Goal: Task Accomplishment & Management: Manage account settings

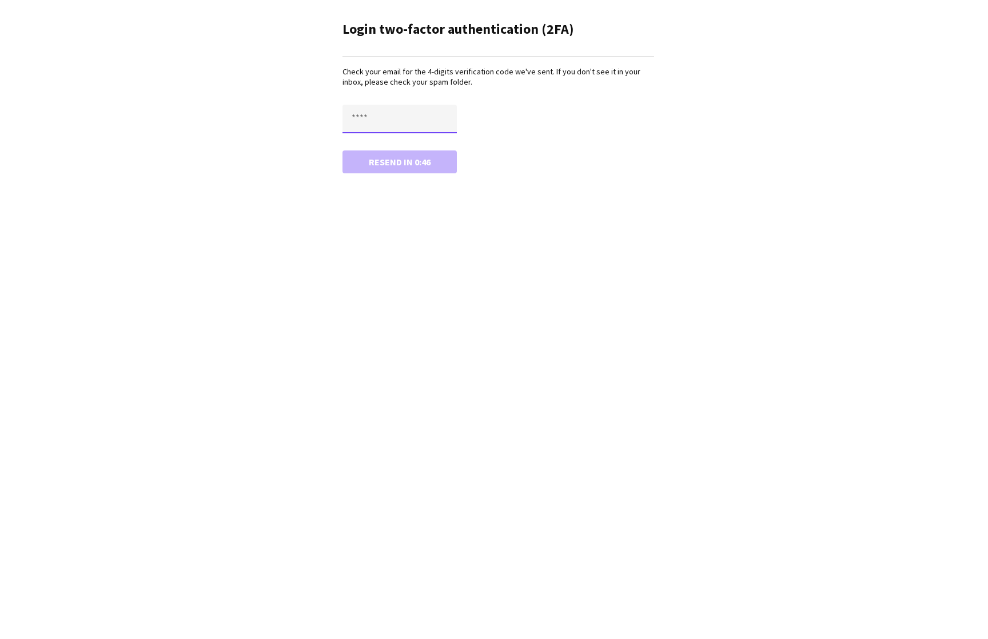
click at [373, 116] on input "text" at bounding box center [399, 119] width 114 height 29
type input "****"
click at [402, 160] on button "Confirm" at bounding box center [399, 161] width 114 height 23
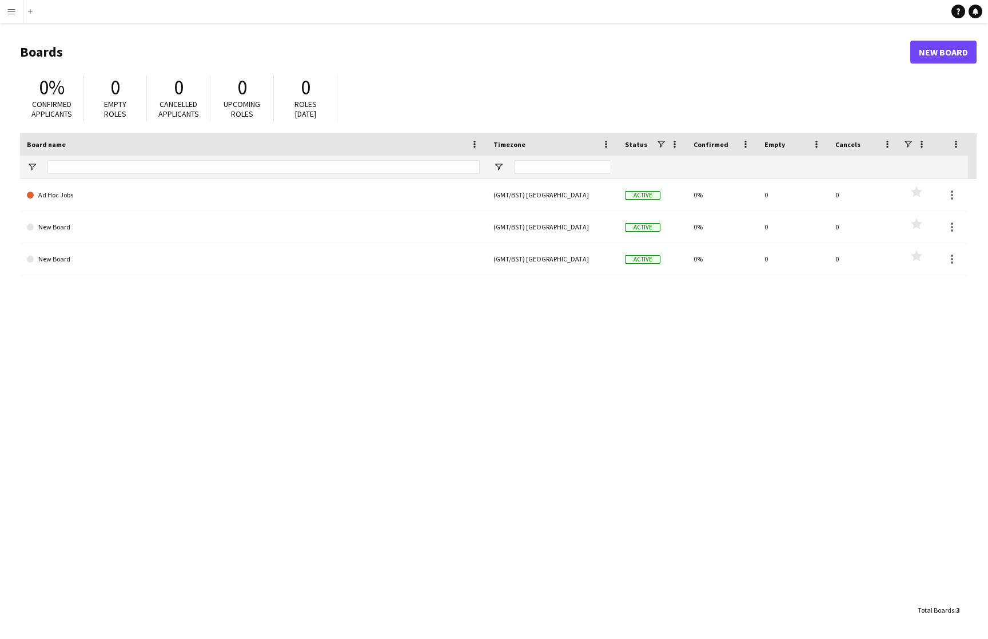
click at [9, 14] on app-icon "Menu" at bounding box center [11, 11] width 9 height 9
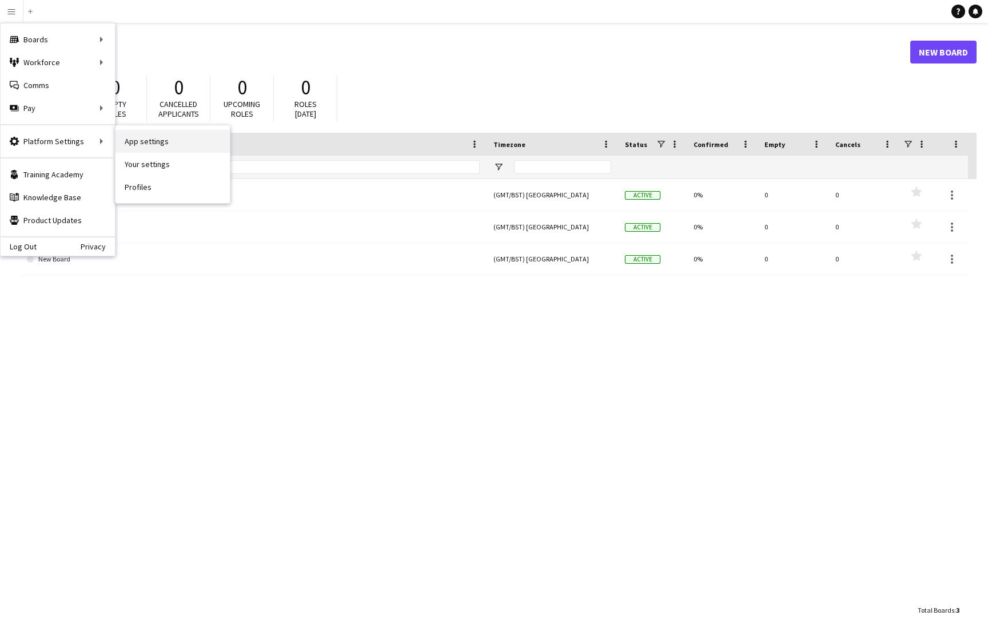
click at [149, 144] on link "App settings" at bounding box center [172, 141] width 114 height 23
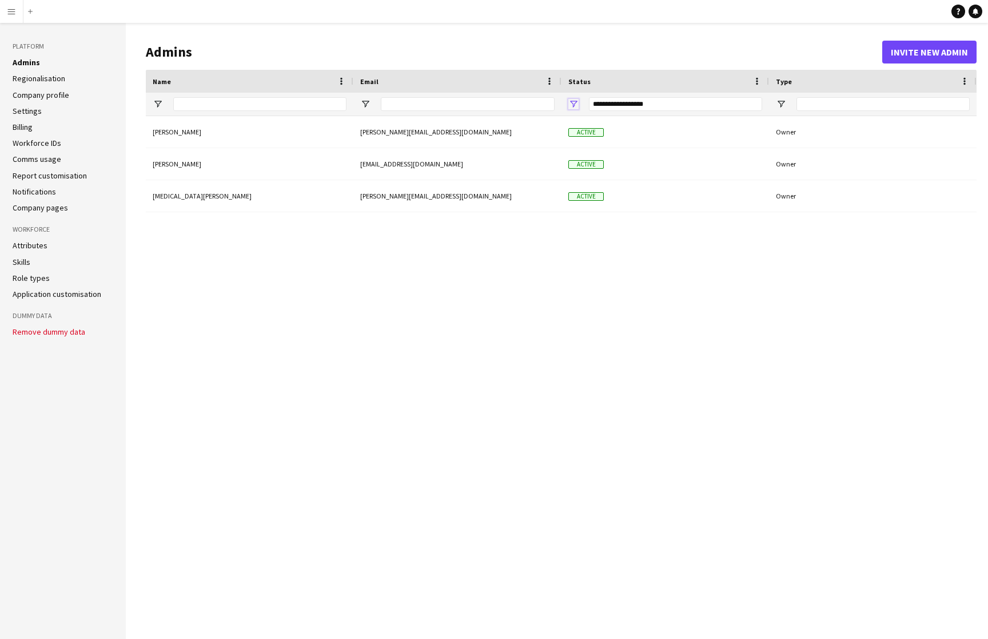
click at [575, 100] on span "Open Filter Menu" at bounding box center [573, 104] width 10 height 10
type input "**********"
click at [504, 277] on div "[PERSON_NAME] [PERSON_NAME][EMAIL_ADDRESS][DOMAIN_NAME] Active Owner [PERSON_NA…" at bounding box center [561, 368] width 831 height 505
click at [447, 327] on div "[PERSON_NAME] [PERSON_NAME][EMAIL_ADDRESS][DOMAIN_NAME] Active Owner [PERSON_NA…" at bounding box center [561, 368] width 831 height 505
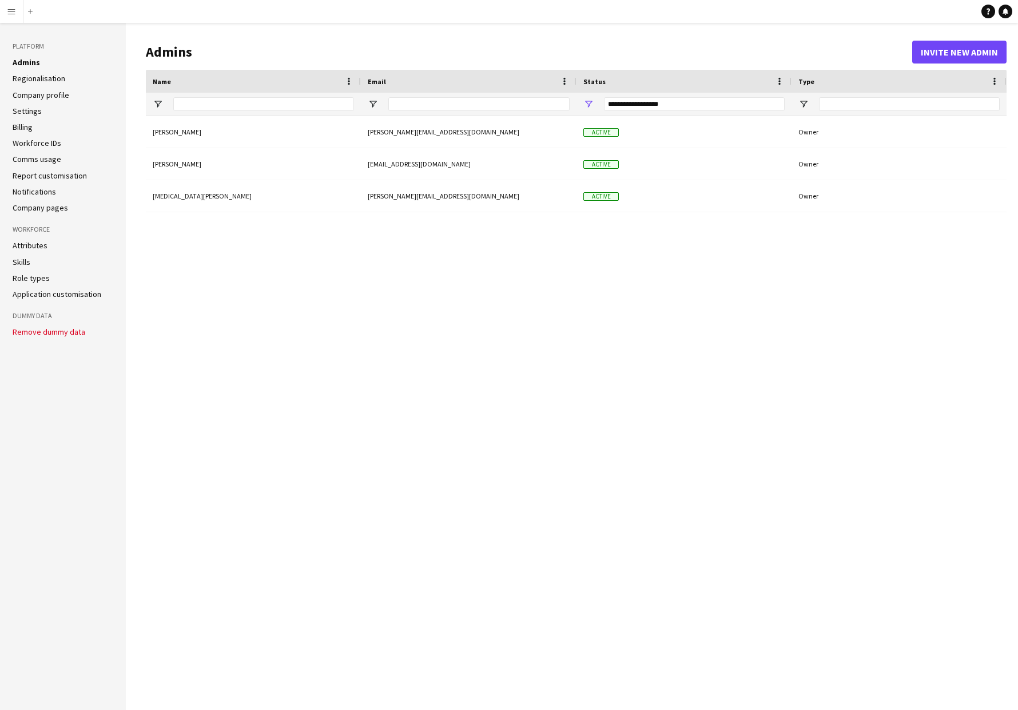
click at [11, 10] on app-icon "Menu" at bounding box center [11, 11] width 9 height 9
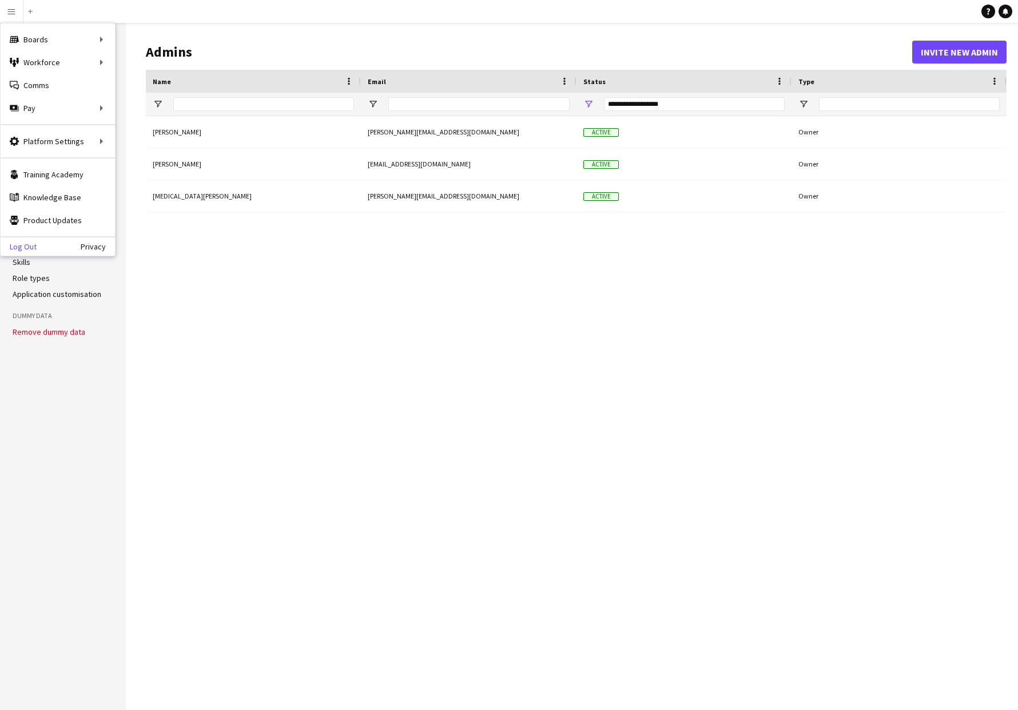
click at [26, 246] on link "Log Out" at bounding box center [19, 246] width 36 height 9
